Goal: Transaction & Acquisition: Purchase product/service

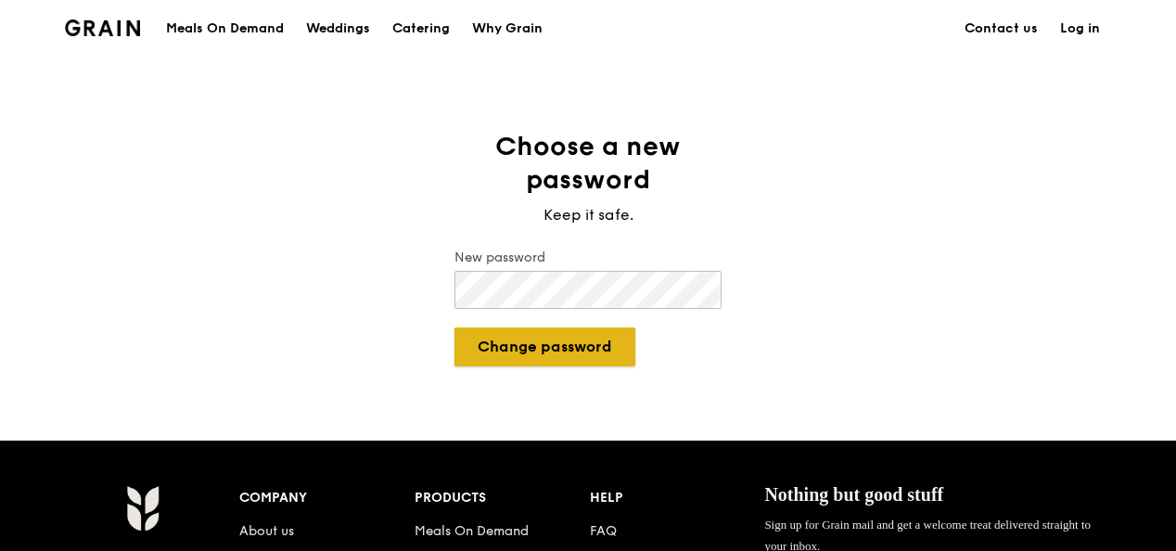
click at [576, 340] on button "Change password" at bounding box center [544, 346] width 181 height 39
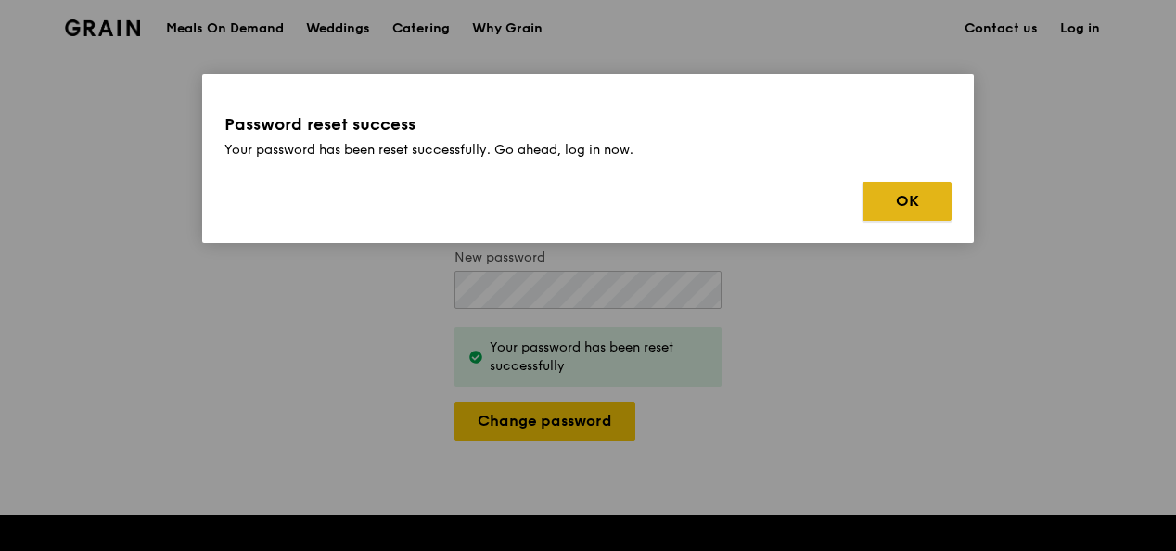
click at [900, 196] on button "OK" at bounding box center [907, 201] width 89 height 39
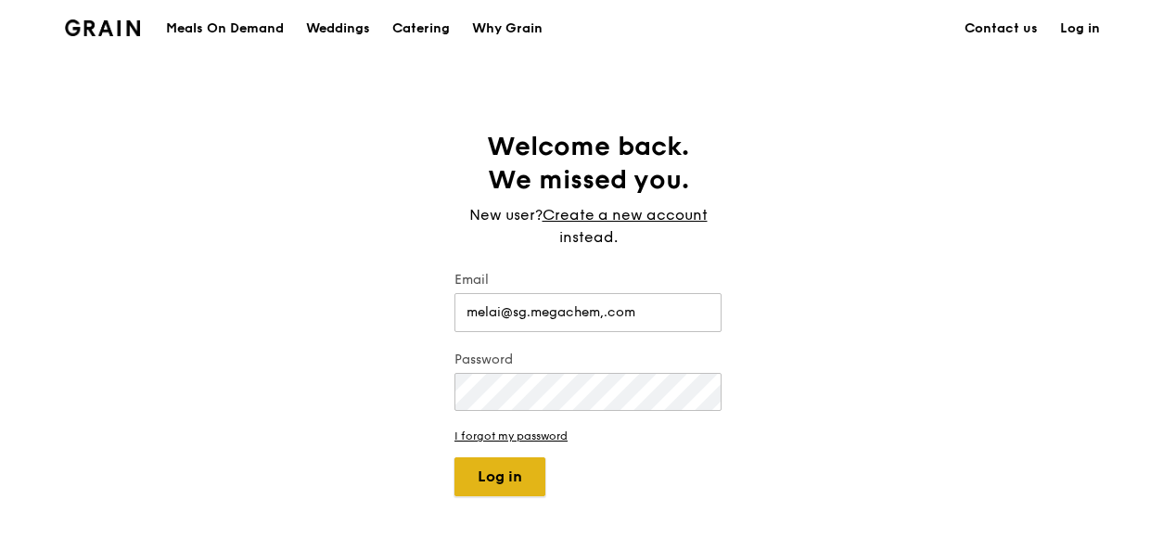
click at [508, 476] on button "Log in" at bounding box center [499, 476] width 91 height 39
click at [608, 314] on input "melai@sg.megachem,.com" at bounding box center [587, 312] width 267 height 39
type input "[EMAIL_ADDRESS][DOMAIN_NAME]"
click at [487, 470] on button "Log in" at bounding box center [499, 476] width 91 height 39
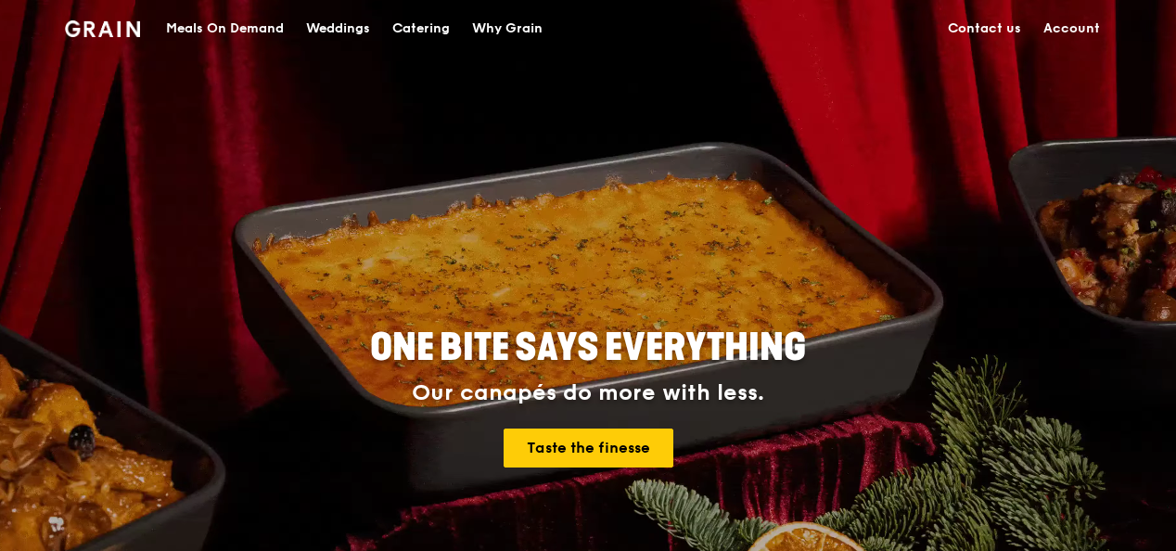
click at [245, 28] on div "Meals On Demand" at bounding box center [225, 29] width 118 height 56
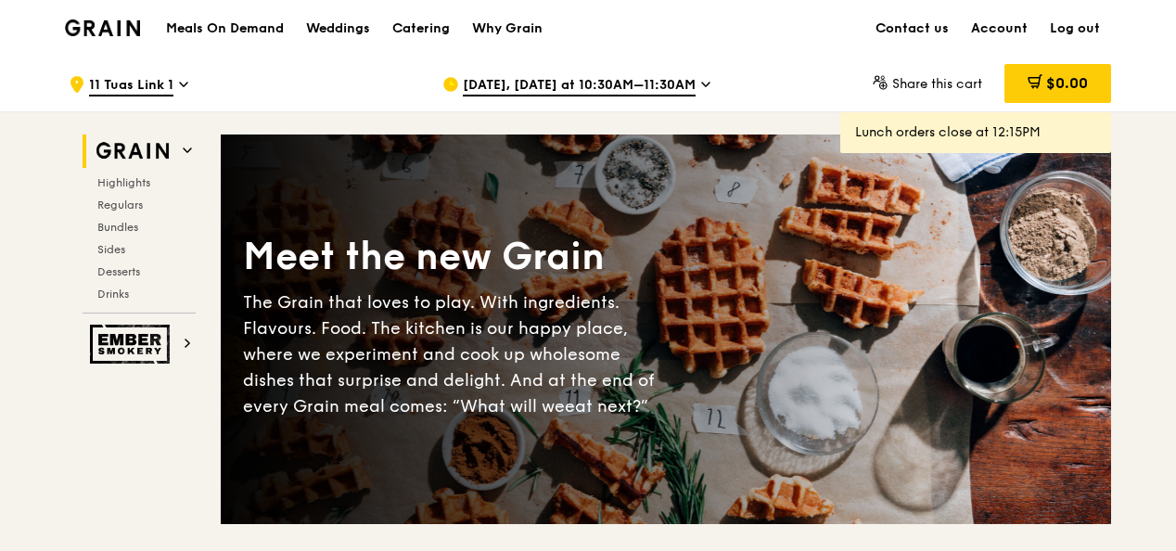
click at [593, 87] on span "[DATE], [DATE] at 10:30AM–11:30AM" at bounding box center [579, 86] width 233 height 20
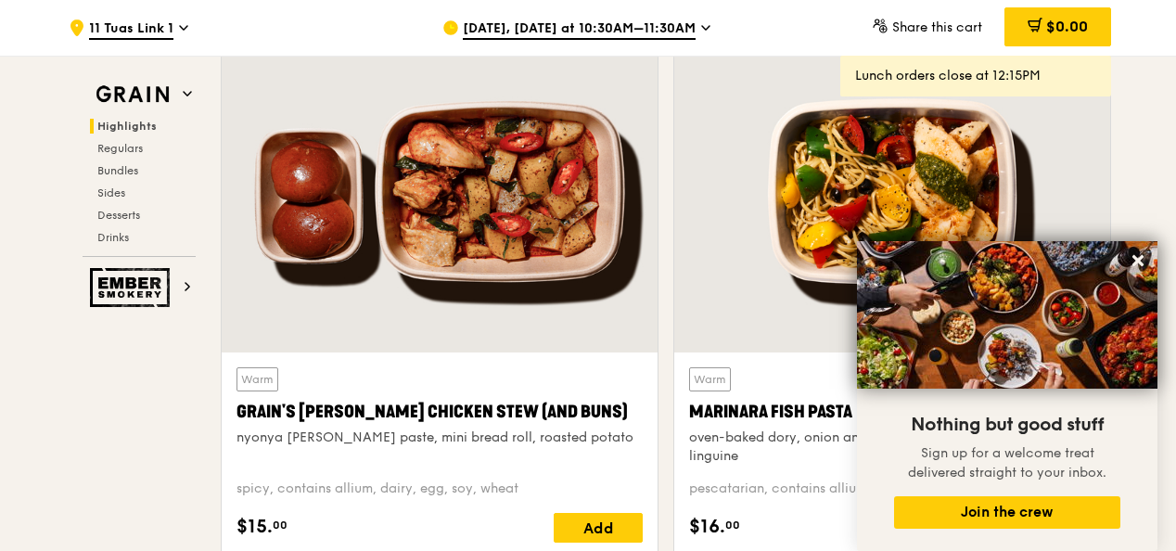
scroll to position [835, 0]
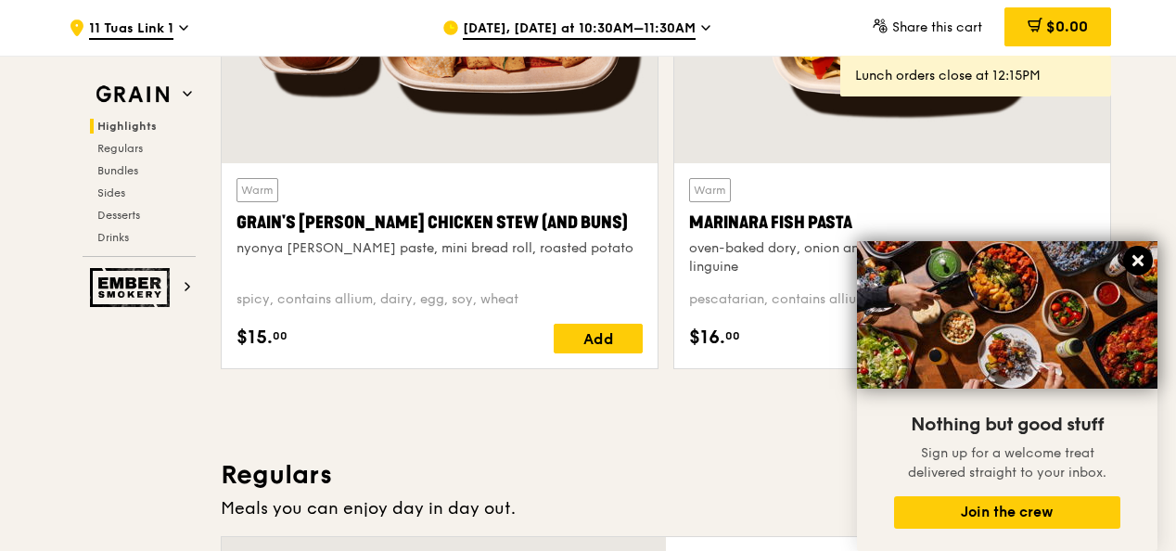
click at [1139, 265] on icon at bounding box center [1138, 260] width 17 height 17
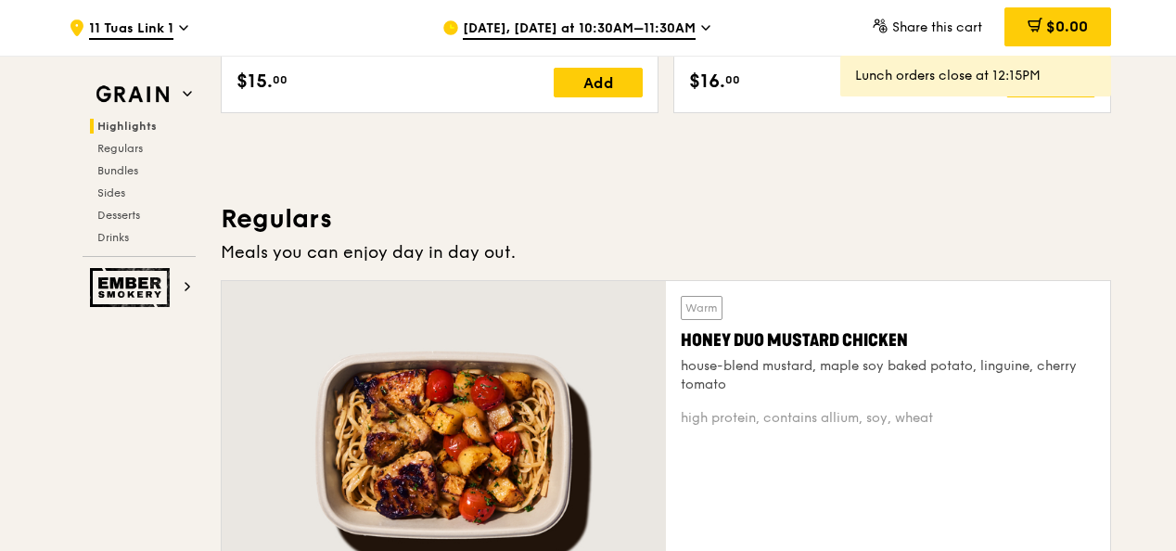
scroll to position [1299, 0]
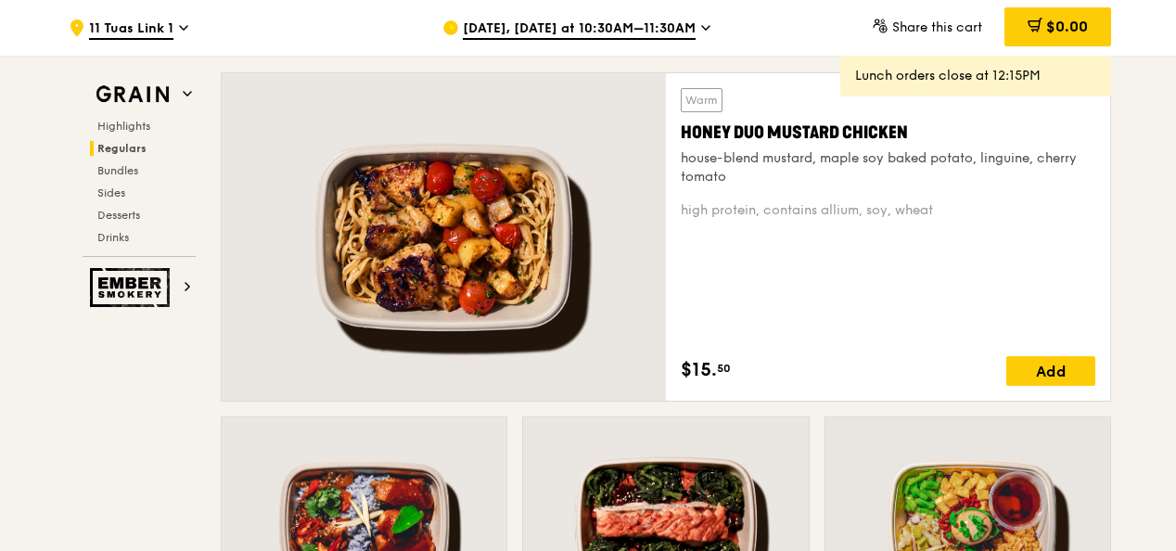
click at [1048, 374] on div "Add" at bounding box center [1050, 371] width 89 height 30
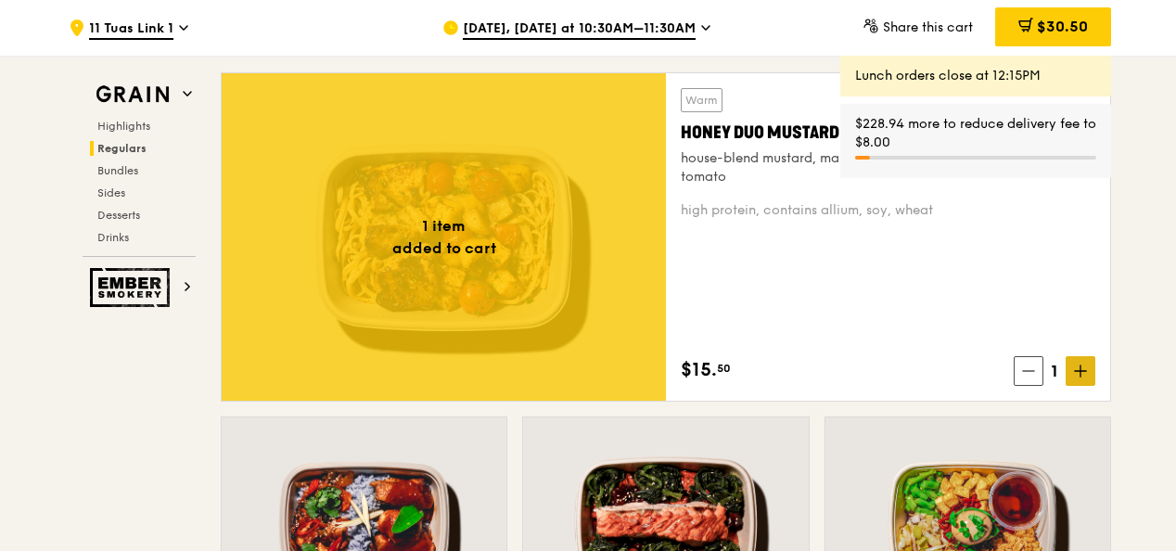
click at [1080, 367] on icon at bounding box center [1080, 371] width 13 height 13
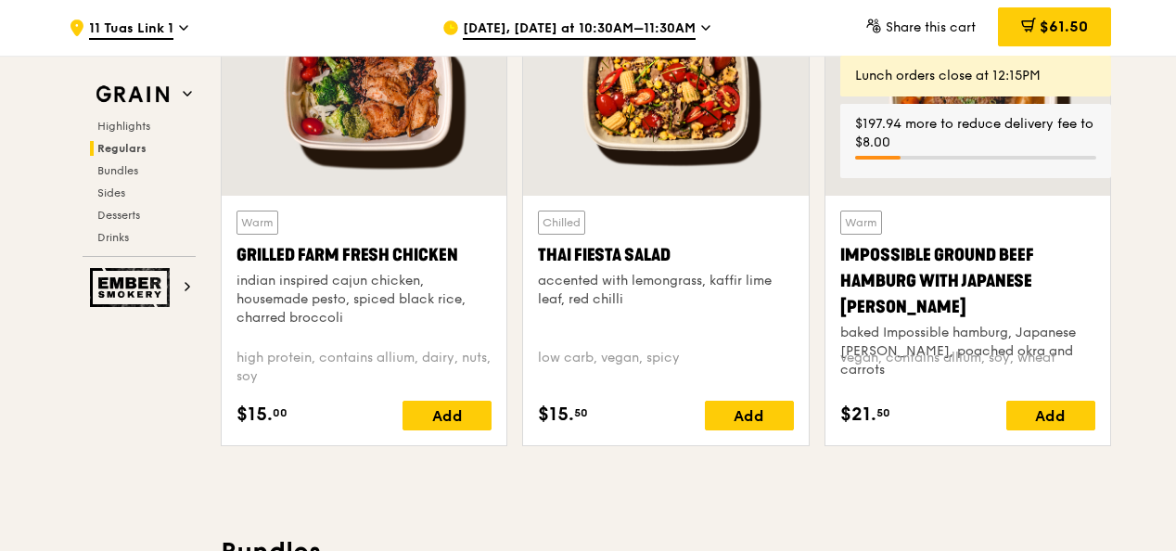
scroll to position [2226, 0]
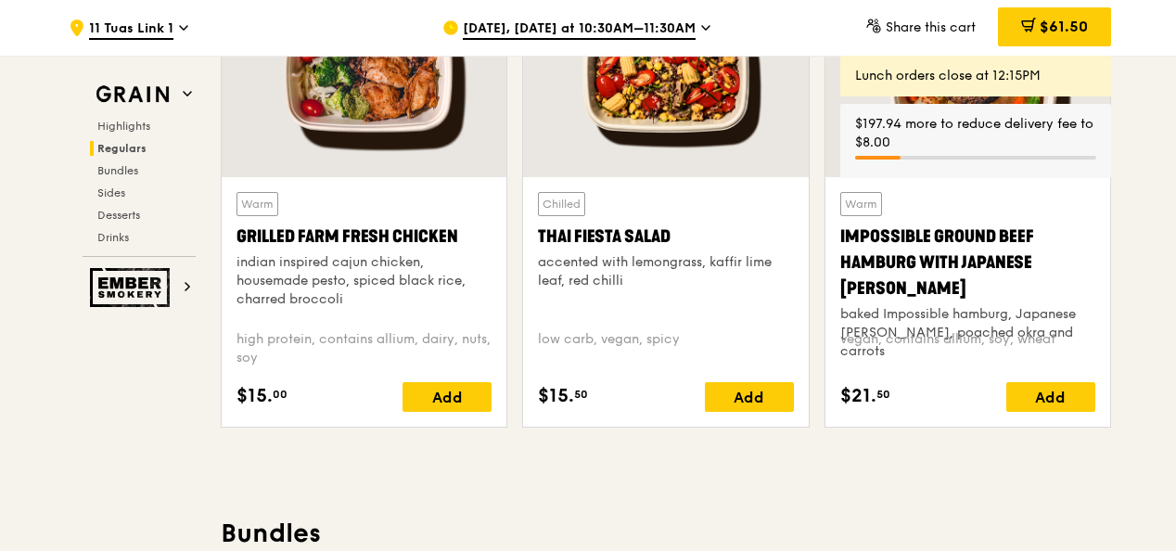
click at [429, 399] on div "Add" at bounding box center [447, 397] width 89 height 30
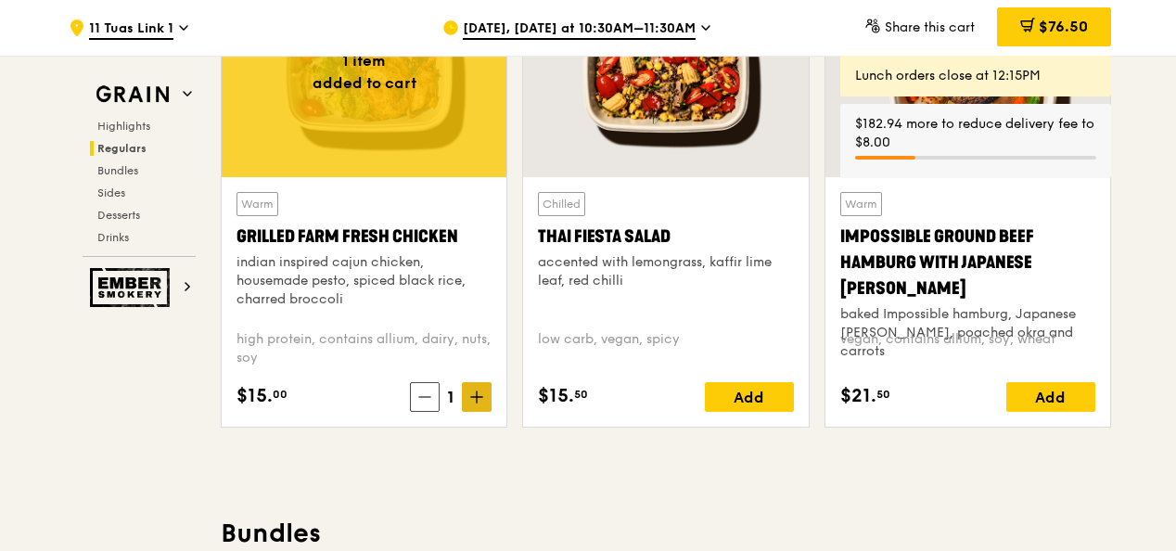
click at [489, 390] on span at bounding box center [477, 397] width 30 height 30
click at [482, 392] on icon at bounding box center [476, 396] width 13 height 13
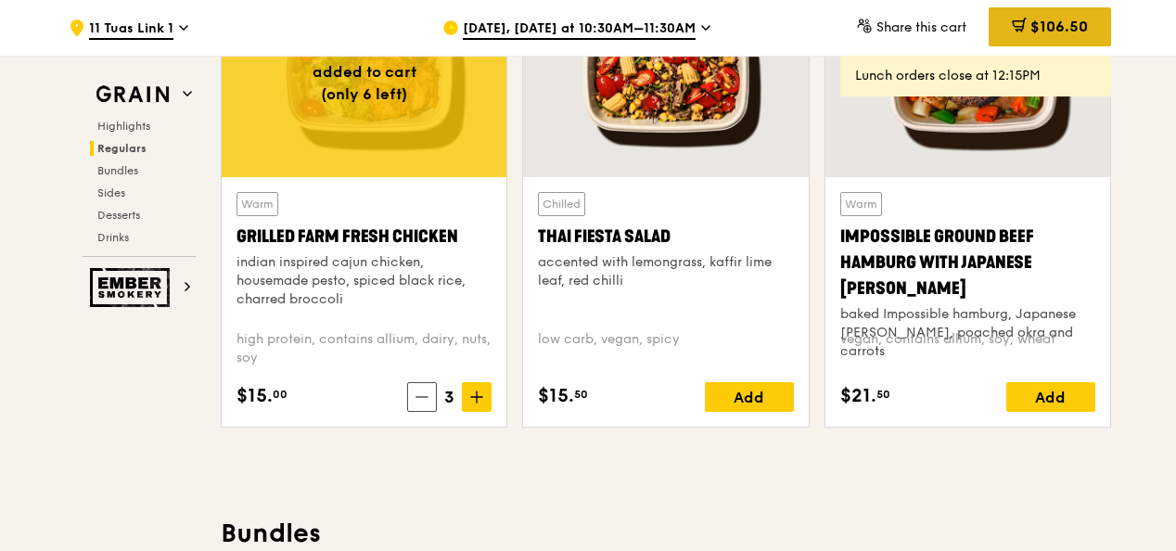
click at [1037, 17] on div "$106.50" at bounding box center [1050, 26] width 122 height 39
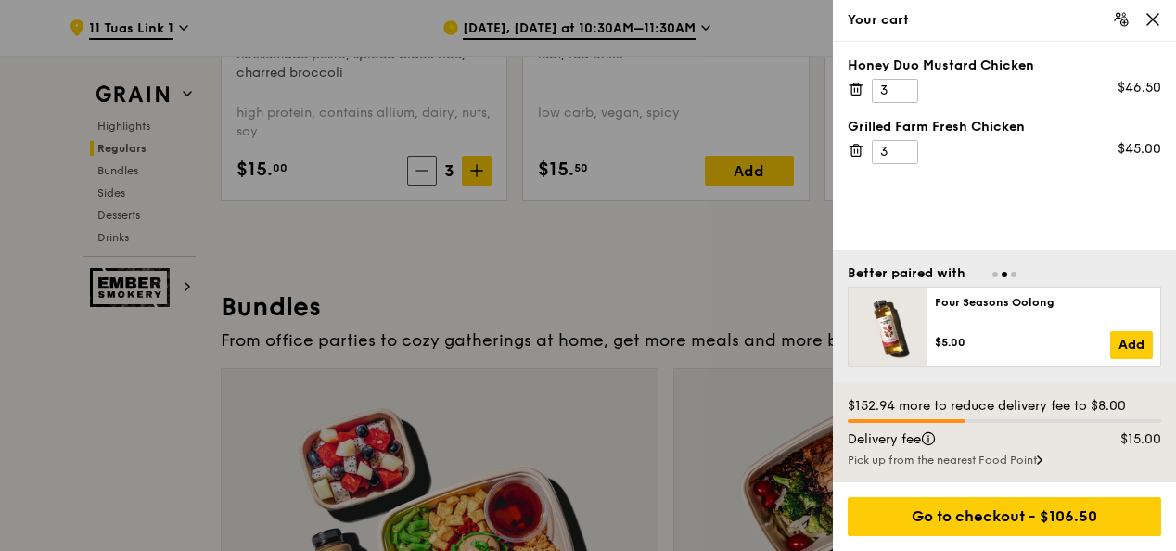
scroll to position [2412, 0]
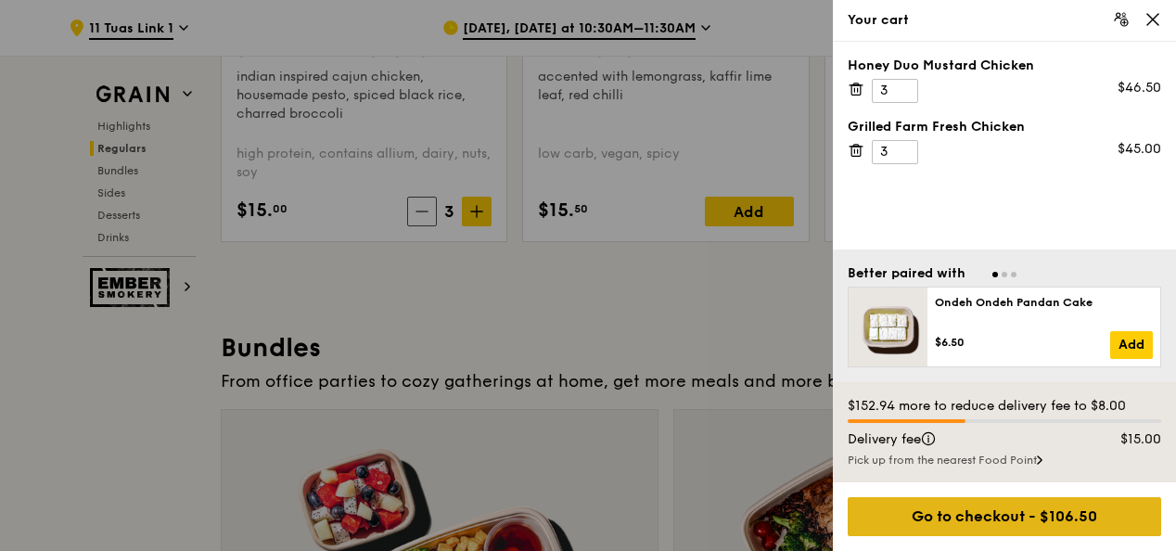
click at [982, 512] on div "Go to checkout - $106.50" at bounding box center [1004, 516] width 313 height 39
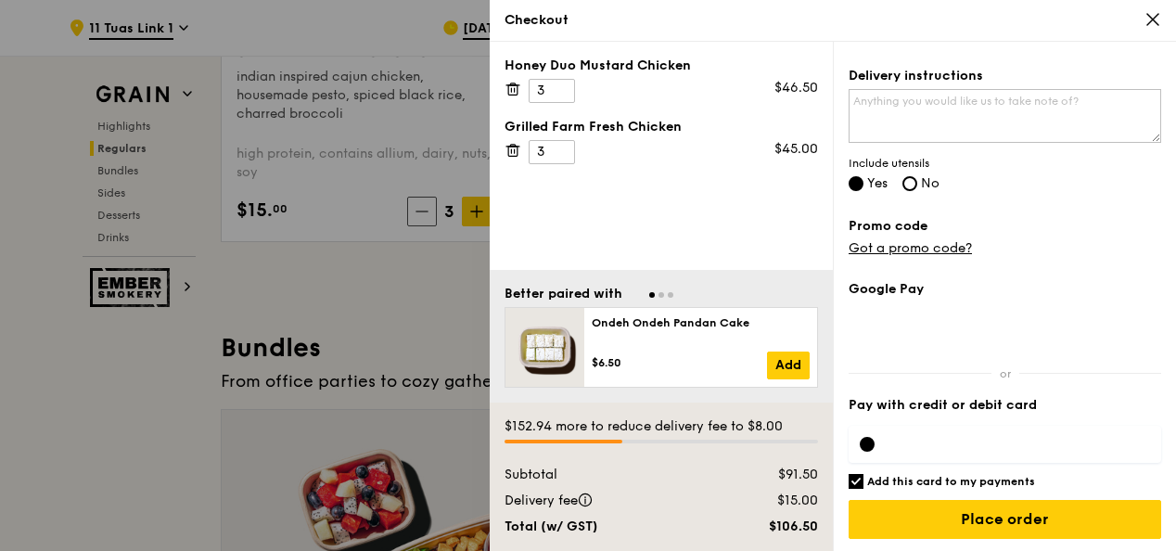
click at [859, 476] on input "Add this card to my payments" at bounding box center [856, 481] width 15 height 15
checkbox input "false"
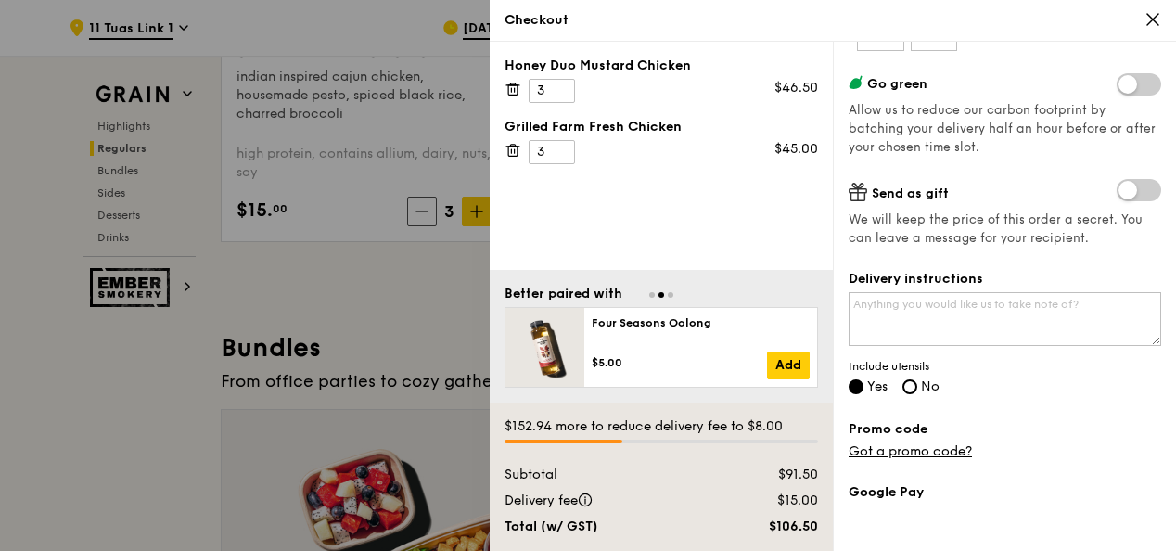
scroll to position [515, 0]
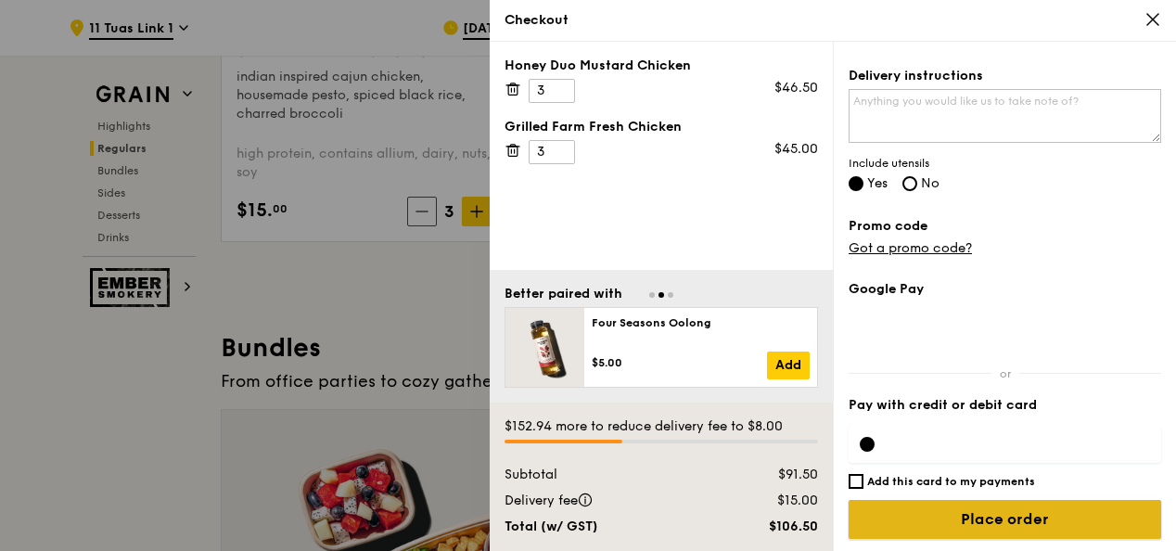
click at [969, 514] on input "Place order" at bounding box center [1005, 519] width 313 height 39
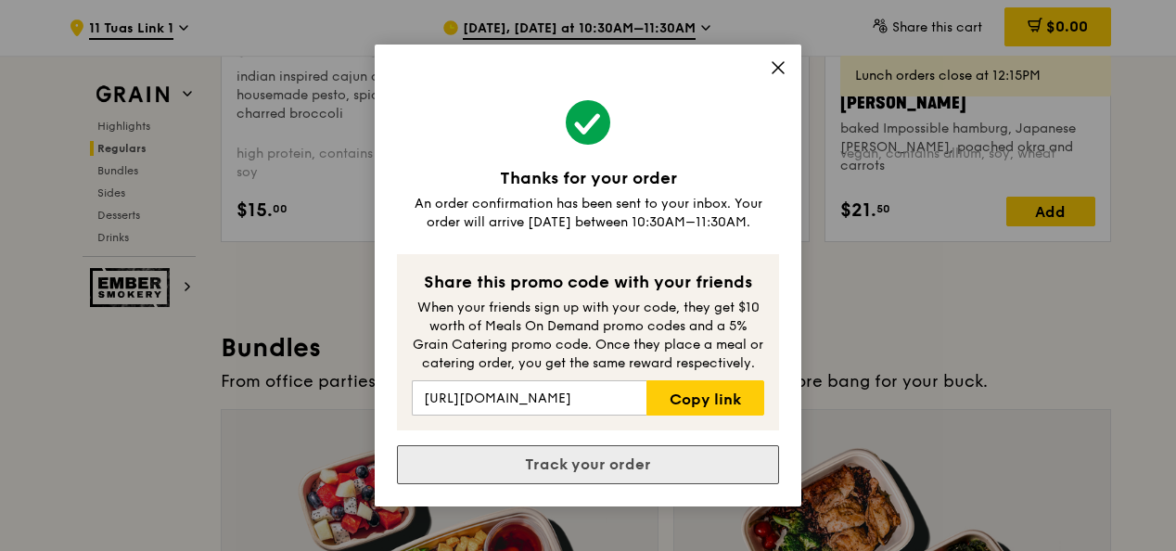
click at [617, 463] on link "Track your order" at bounding box center [588, 464] width 382 height 39
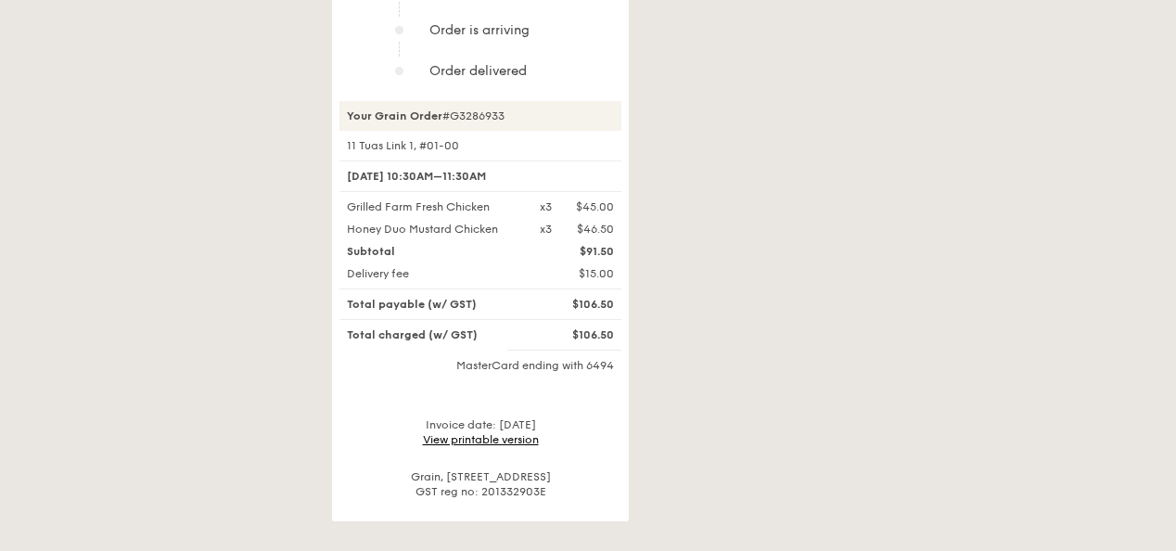
scroll to position [649, 0]
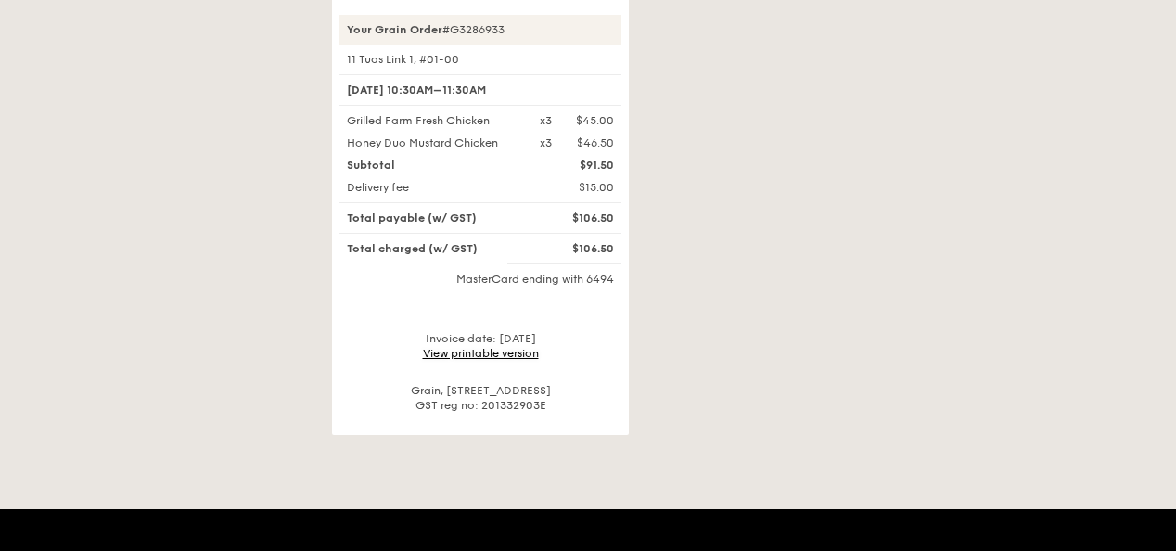
click at [479, 347] on link "View printable version" at bounding box center [481, 353] width 116 height 13
